Goal: Register for event/course

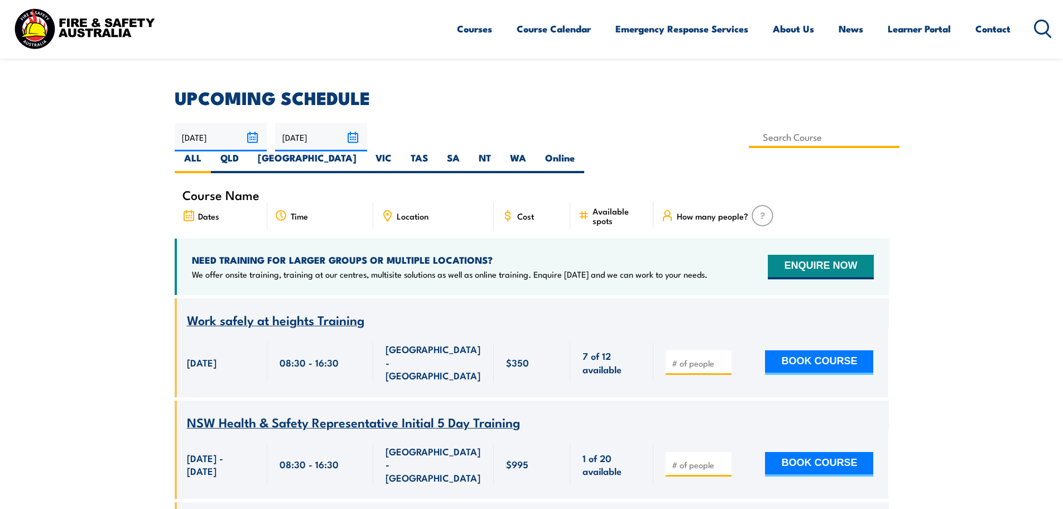
click at [749, 141] on input at bounding box center [824, 137] width 151 height 22
type input "Health & Safety Representatives Initial OHS Training Course (VIC)"
click at [469, 151] on label "SA" at bounding box center [454, 162] width 32 height 22
click at [467, 151] on input "SA" at bounding box center [463, 154] width 7 height 7
radio input "true"
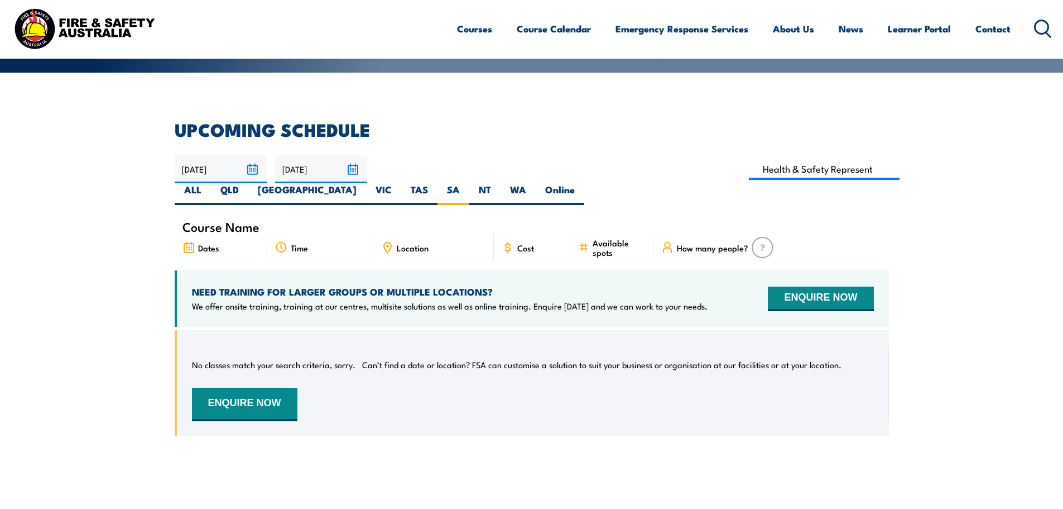
scroll to position [201, 0]
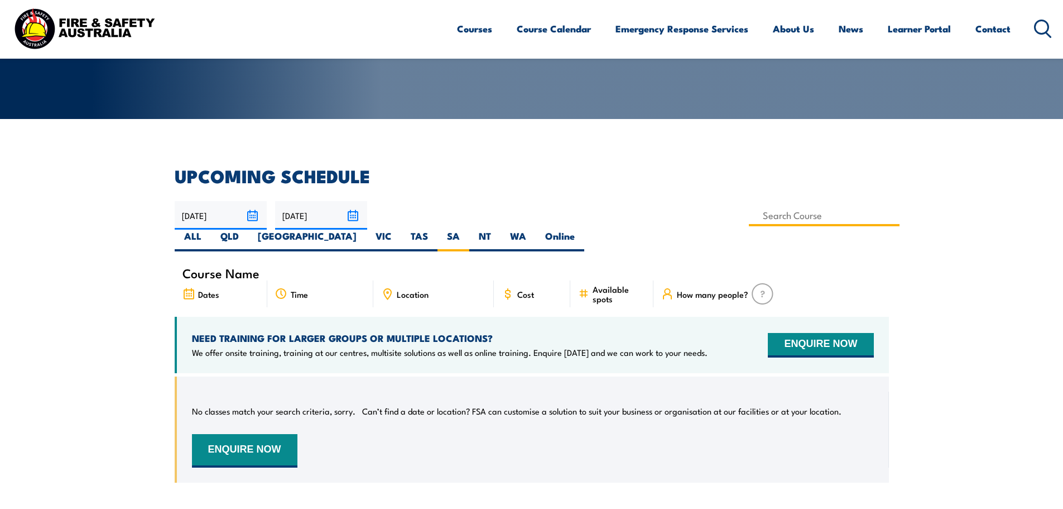
click at [749, 216] on input at bounding box center [824, 215] width 151 height 22
type input "Health & Safety Representatives Initial OHS Training Course ([GEOGRAPHIC_DATA])"
click at [948, 247] on section "UPCOMING SCHEDULE [DATE] [DATE]" at bounding box center [531, 333] width 1063 height 332
click at [546, 28] on link "Course Calendar" at bounding box center [554, 29] width 74 height 30
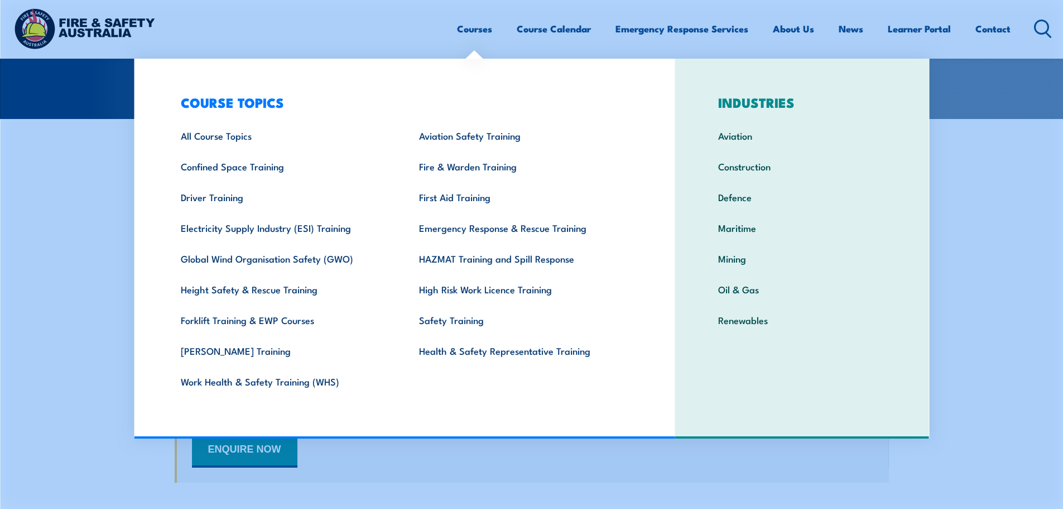
click at [452, 39] on div "Courses Course Calendar Emergency Response Services Services Overview Emergency…" at bounding box center [531, 28] width 1041 height 48
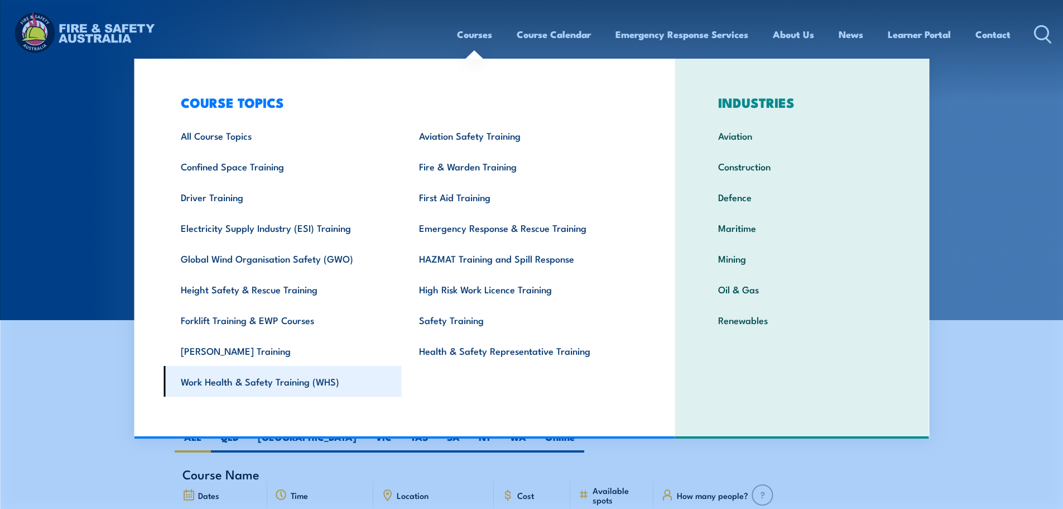
click at [344, 392] on link "Work Health & Safety Training (WHS)" at bounding box center [283, 381] width 238 height 31
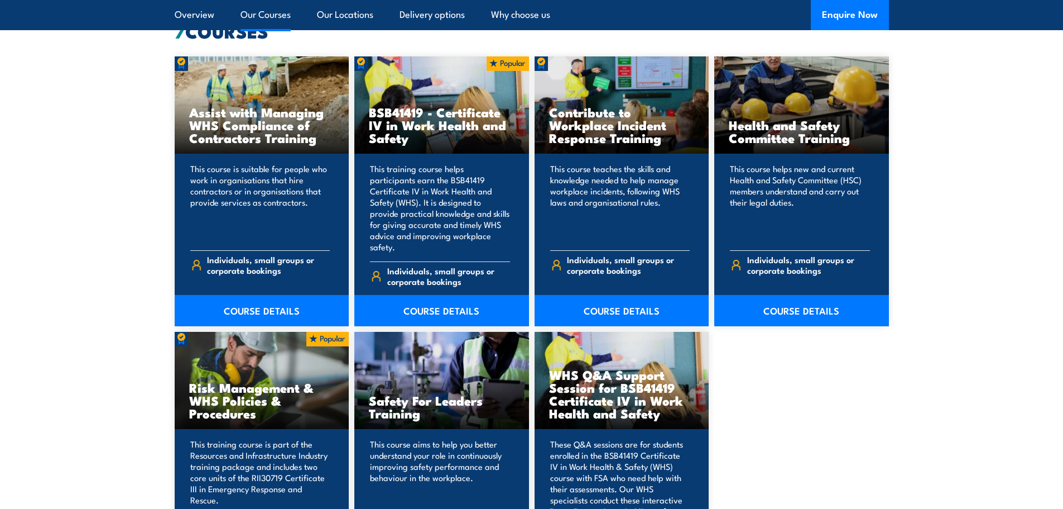
scroll to position [837, 0]
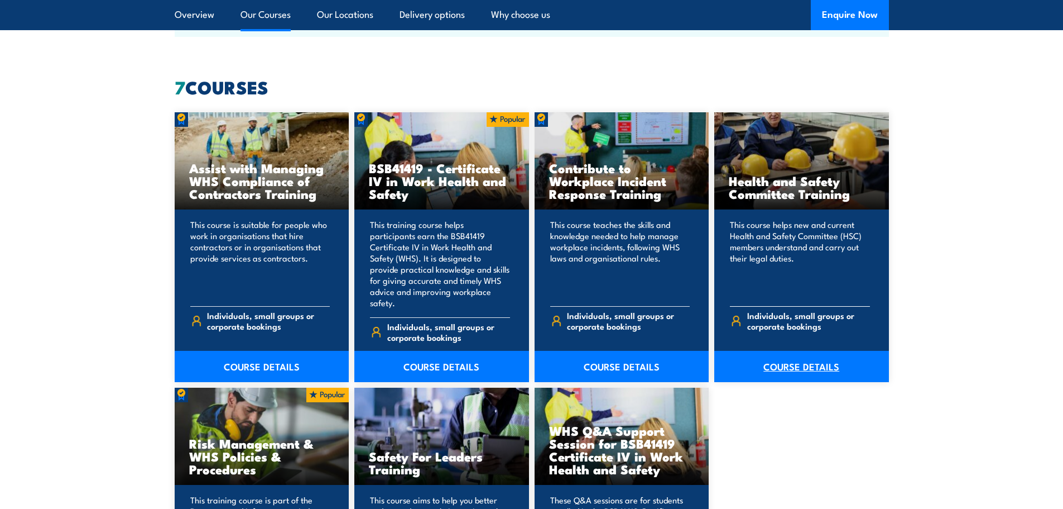
click at [835, 356] on link "COURSE DETAILS" at bounding box center [802, 366] width 175 height 31
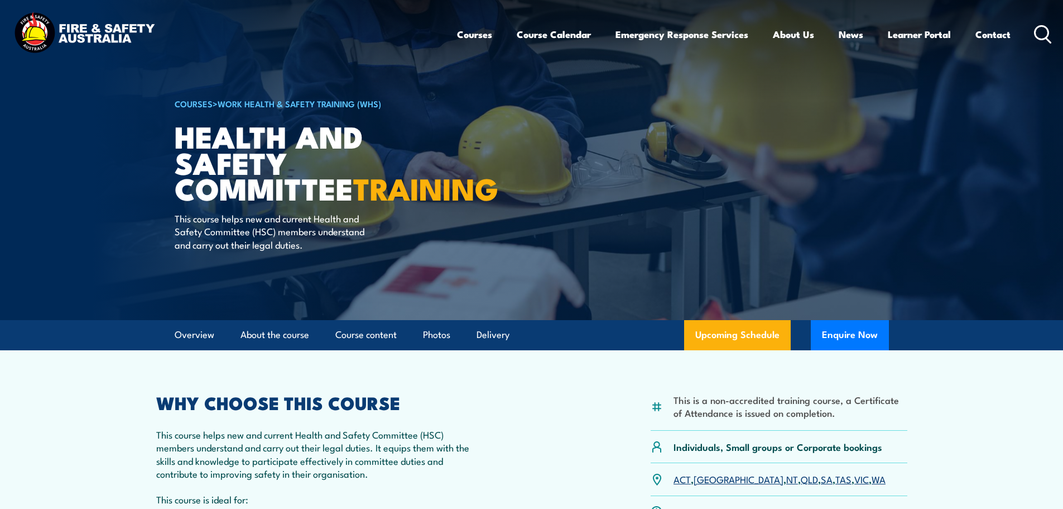
click at [1044, 38] on circle at bounding box center [1042, 32] width 13 height 13
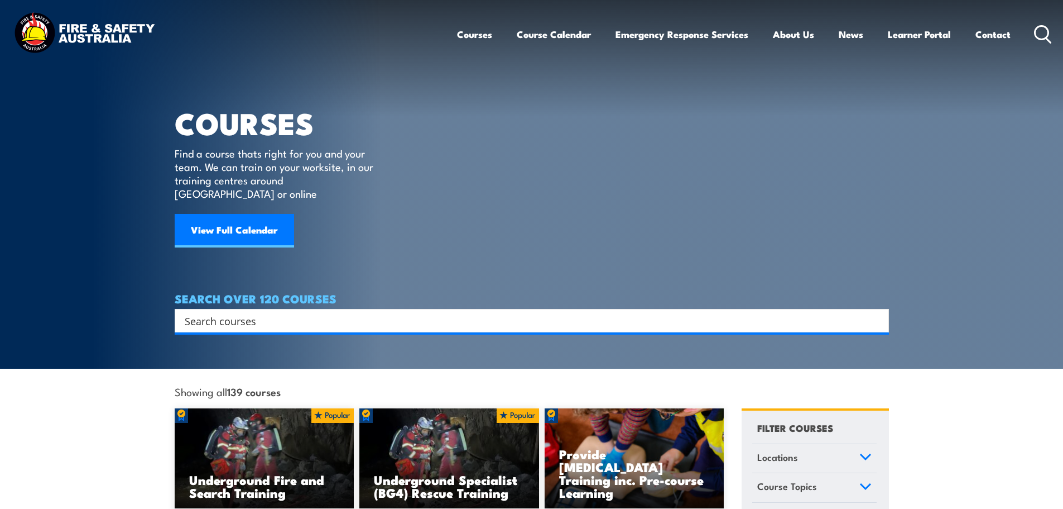
click at [412, 312] on input "Search input" at bounding box center [525, 320] width 680 height 17
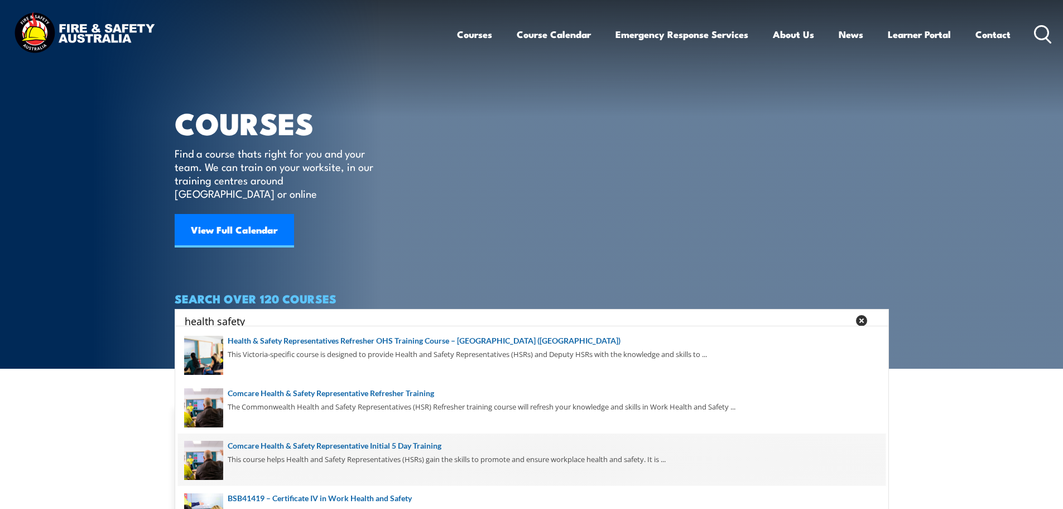
type input "health safety"
click at [574, 459] on span at bounding box center [532, 459] width 708 height 52
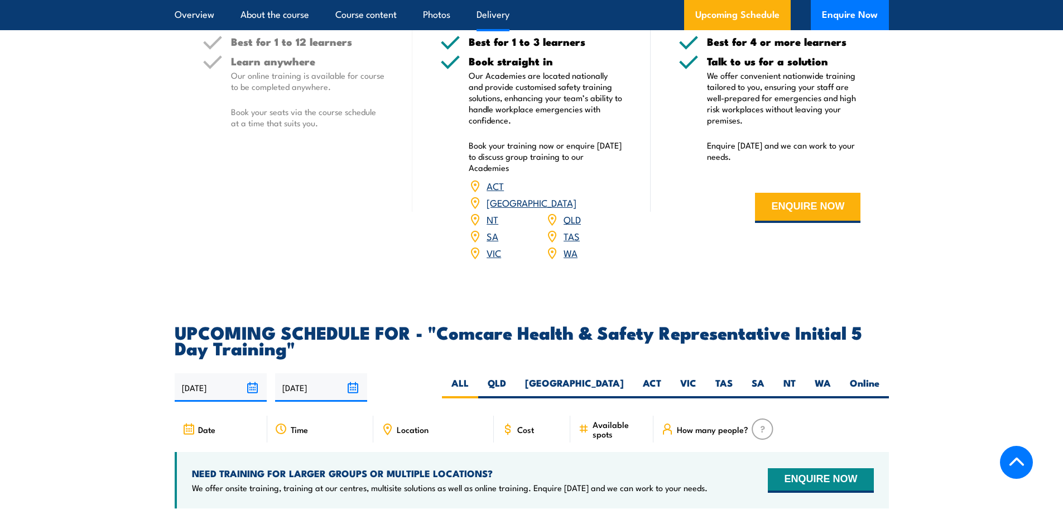
scroll to position [1731, 0]
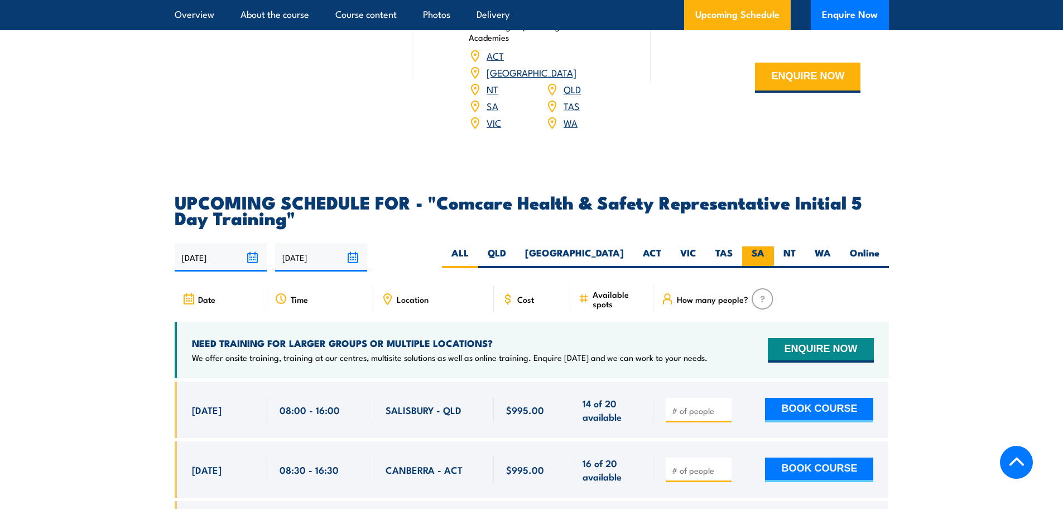
click at [768, 246] on label "SA" at bounding box center [758, 257] width 32 height 22
click at [768, 246] on input "SA" at bounding box center [768, 249] width 7 height 7
radio input "true"
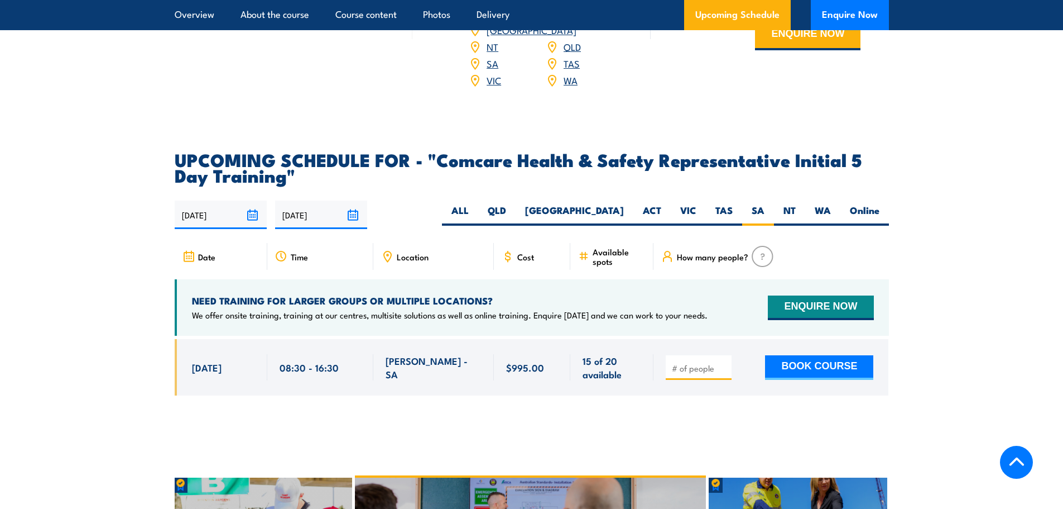
scroll to position [1740, 0]
